Goal: Obtain resource: Obtain resource

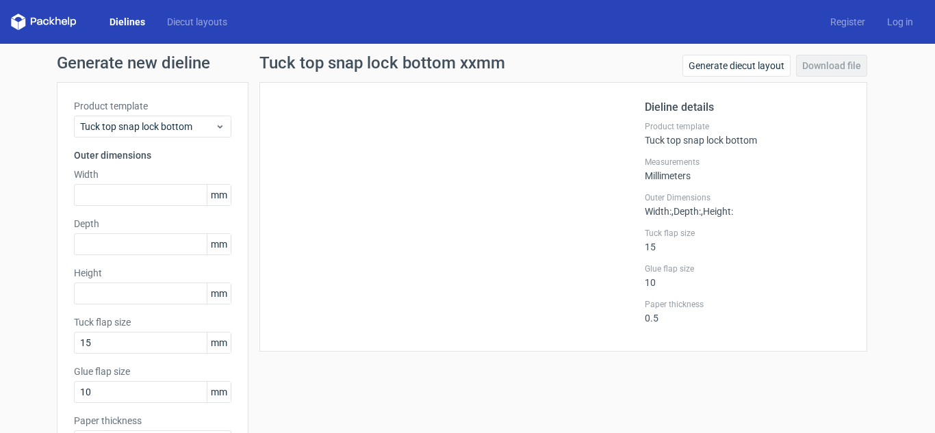
click at [137, 21] on link "Dielines" at bounding box center [127, 22] width 57 height 14
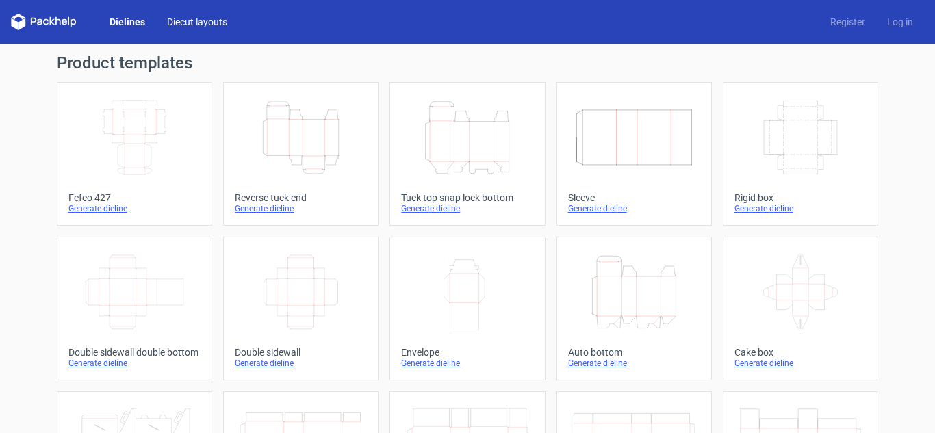
click at [210, 18] on link "Diecut layouts" at bounding box center [197, 22] width 82 height 14
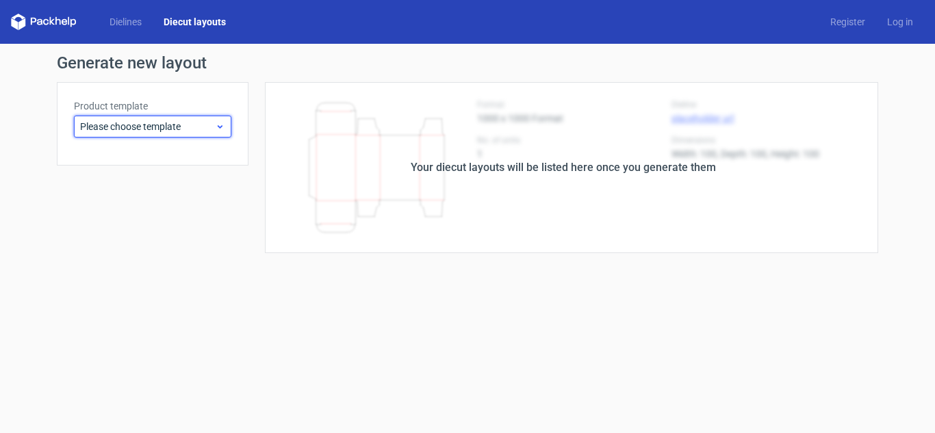
click at [143, 125] on span "Please choose template" at bounding box center [147, 127] width 135 height 14
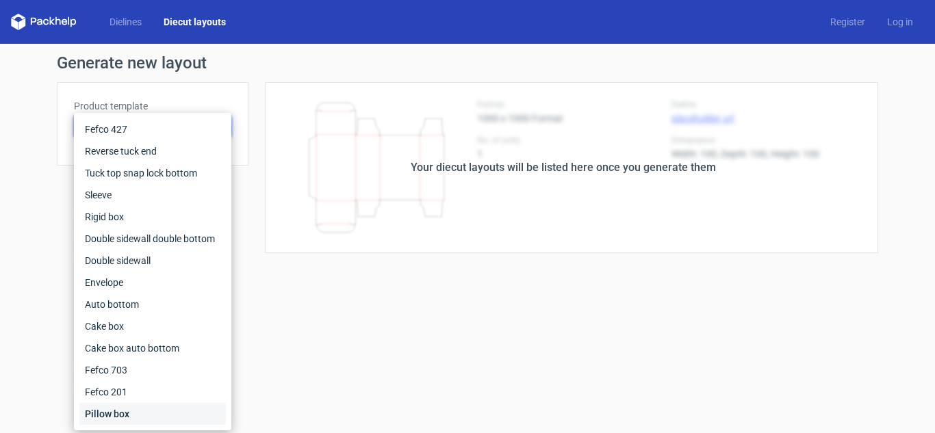
click at [147, 415] on div "Pillow box" at bounding box center [152, 414] width 146 height 22
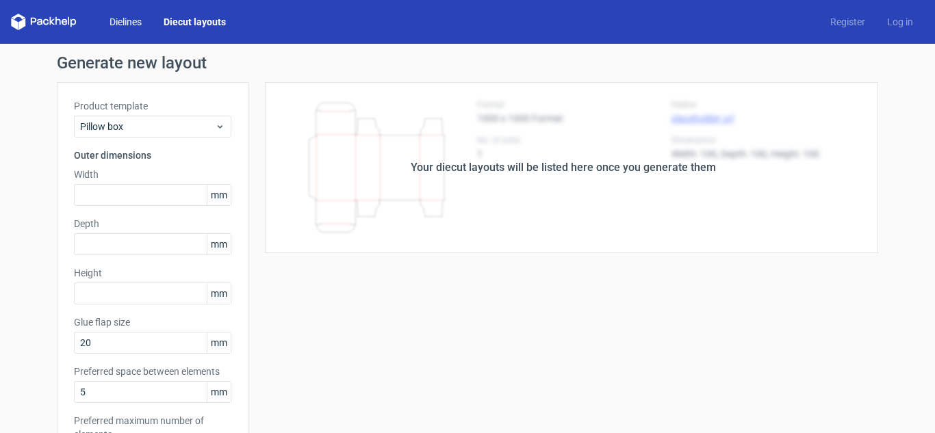
click at [122, 23] on link "Dielines" at bounding box center [126, 22] width 54 height 14
